Goal: Find specific page/section: Find specific page/section

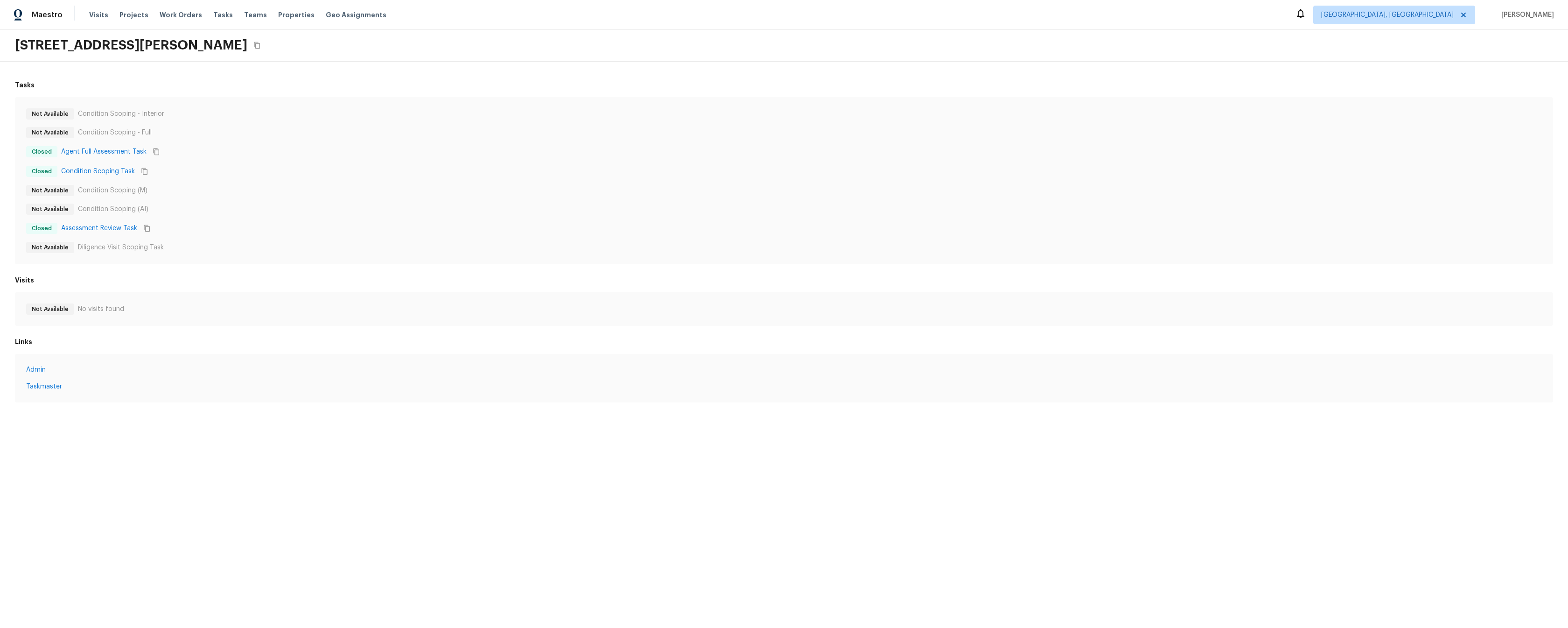
click at [442, 421] on html "Maestro Visits Projects Work Orders Tasks Teams Properties Geo Assignments Albu…" at bounding box center [784, 210] width 1568 height 421
click at [664, 421] on html "Maestro Visits Projects Work Orders Tasks Teams Properties Geo Assignments Albu…" at bounding box center [784, 210] width 1568 height 421
click at [294, 421] on html "Maestro Visits Projects Work Orders Tasks Teams Properties Geo Assignments Albu…" at bounding box center [784, 210] width 1568 height 421
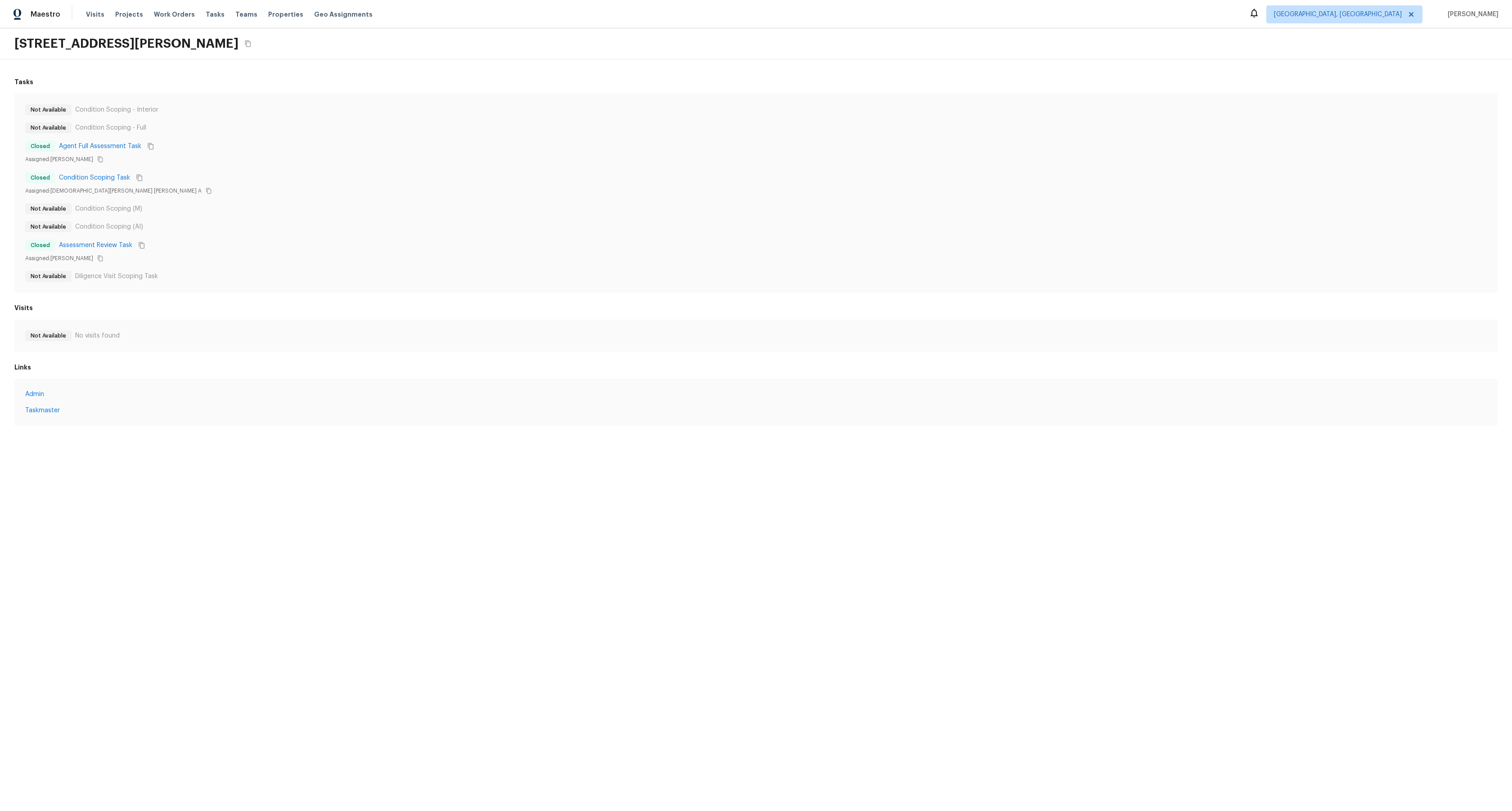
click at [308, 437] on div "Tasks Not Available Condition Scoping - Interior Not Available Condition Scopin…" at bounding box center [756, 251] width 1512 height 384
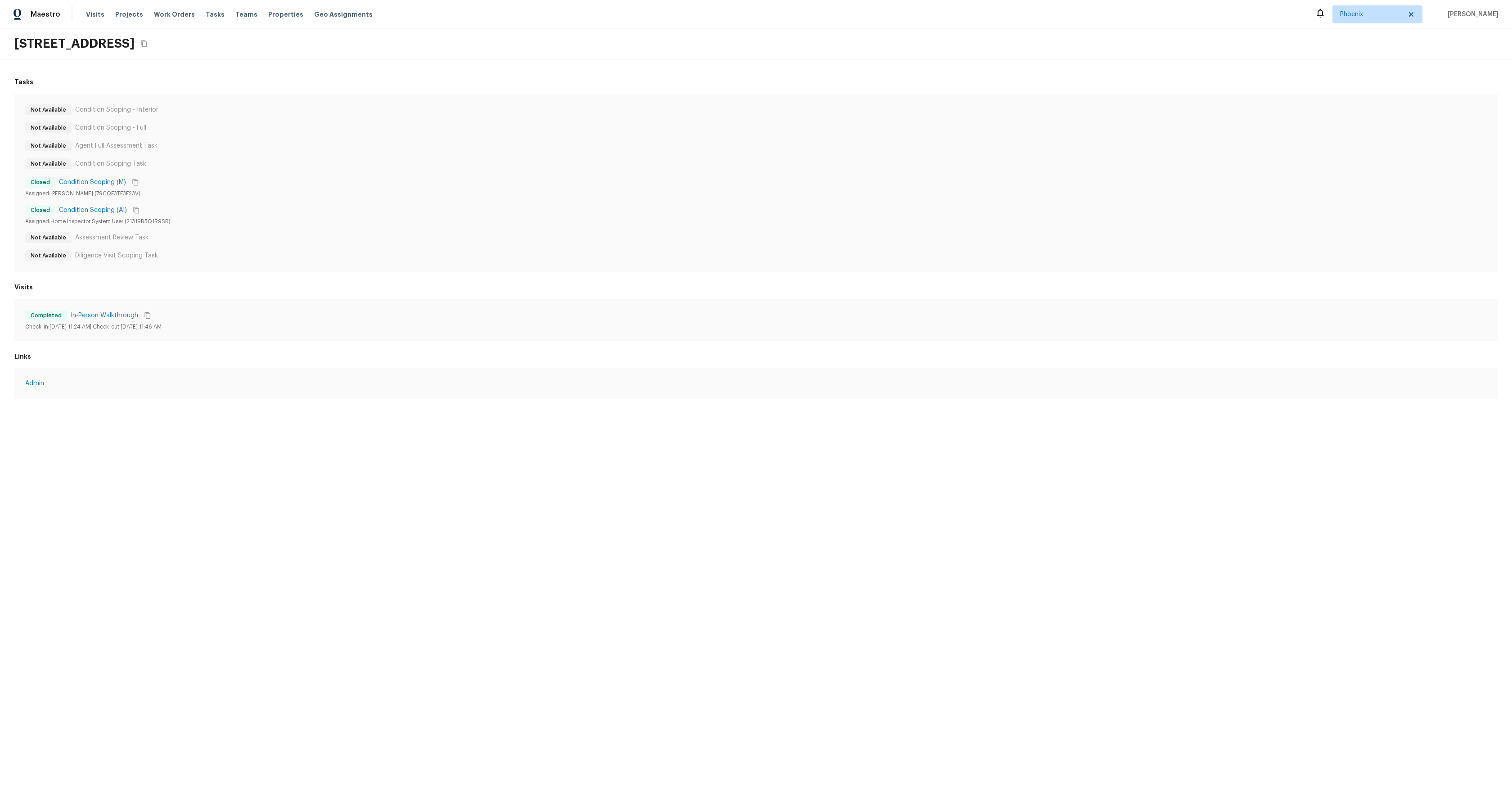
click at [392, 416] on html "Maestro Visits Projects Work Orders Tasks Teams Properties Geo Assignments Phoe…" at bounding box center [756, 208] width 1512 height 416
click at [97, 194] on icon "Copy User Token" at bounding box center [100, 195] width 6 height 6
click at [500, 442] on html "Maestro Visits Projects Work Orders Tasks Teams Properties Geo Assignments Phoe…" at bounding box center [756, 221] width 1512 height 442
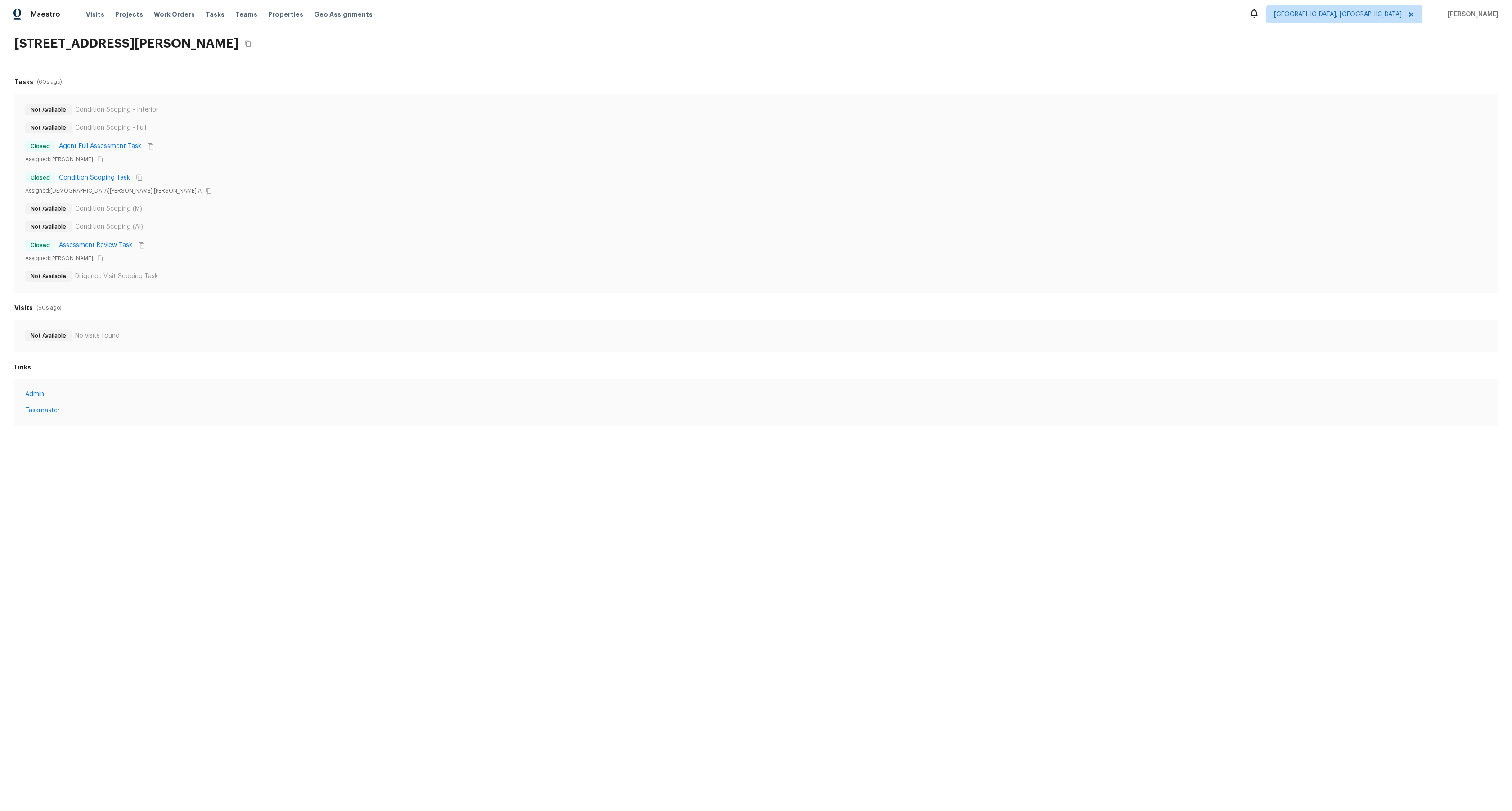
click at [601, 100] on div "Not Available Condition Scoping - Interior Not Available Condition Scoping - Fu…" at bounding box center [756, 193] width 1484 height 199
click at [667, 85] on div "Tasks ( 62 s ago)" at bounding box center [756, 82] width 1484 height 9
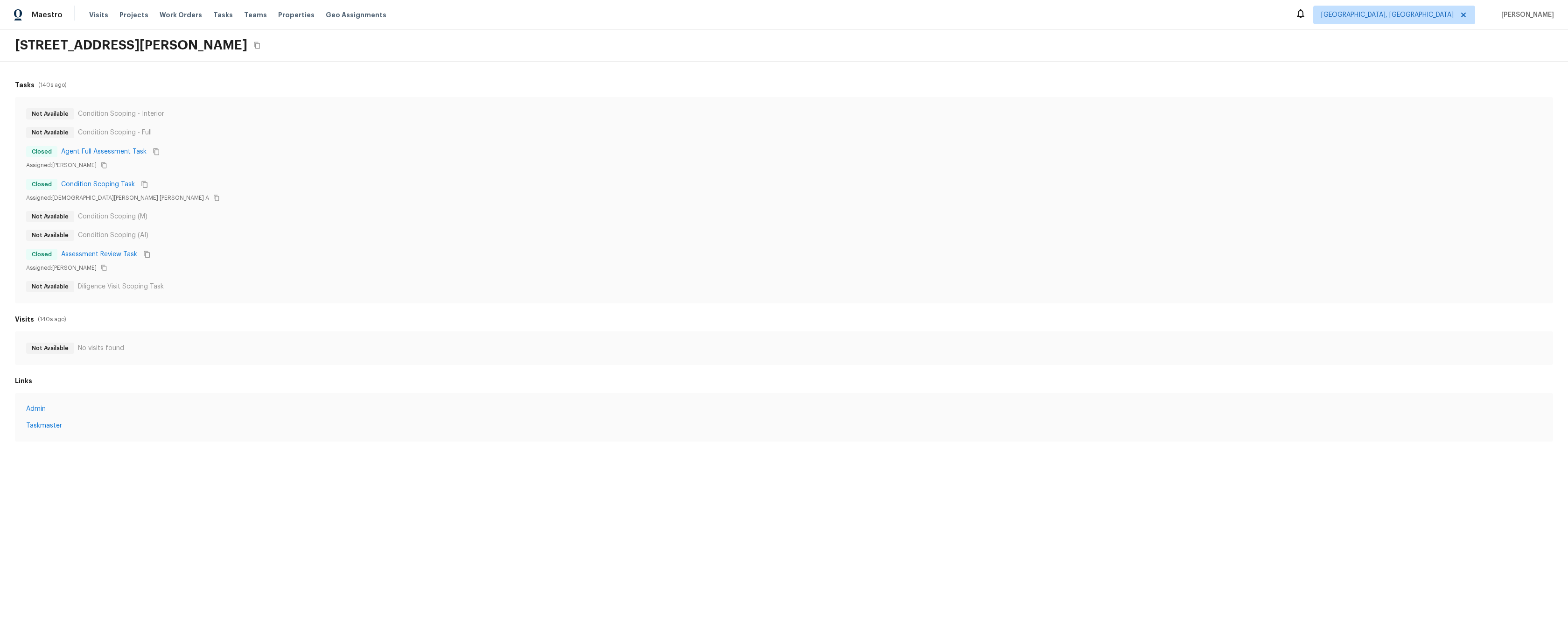
click at [378, 179] on div "Closed Condition Scoping Task" at bounding box center [784, 184] width 1516 height 12
click at [125, 460] on html "Maestro Visits Projects Work Orders Tasks Teams Properties Geo Assignments Albu…" at bounding box center [784, 230] width 1568 height 460
click at [217, 460] on html "Maestro Visits Projects Work Orders Tasks Teams Properties Geo Assignments Albu…" at bounding box center [784, 230] width 1568 height 460
click at [335, 460] on html "Maestro Visits Projects Work Orders Tasks Teams Properties Geo Assignments Albu…" at bounding box center [784, 230] width 1568 height 460
click at [581, 209] on div "Not Available Condition Scoping - Interior Not Available Condition Scoping - Fu…" at bounding box center [784, 200] width 1516 height 184
